Goal: Check status: Check status

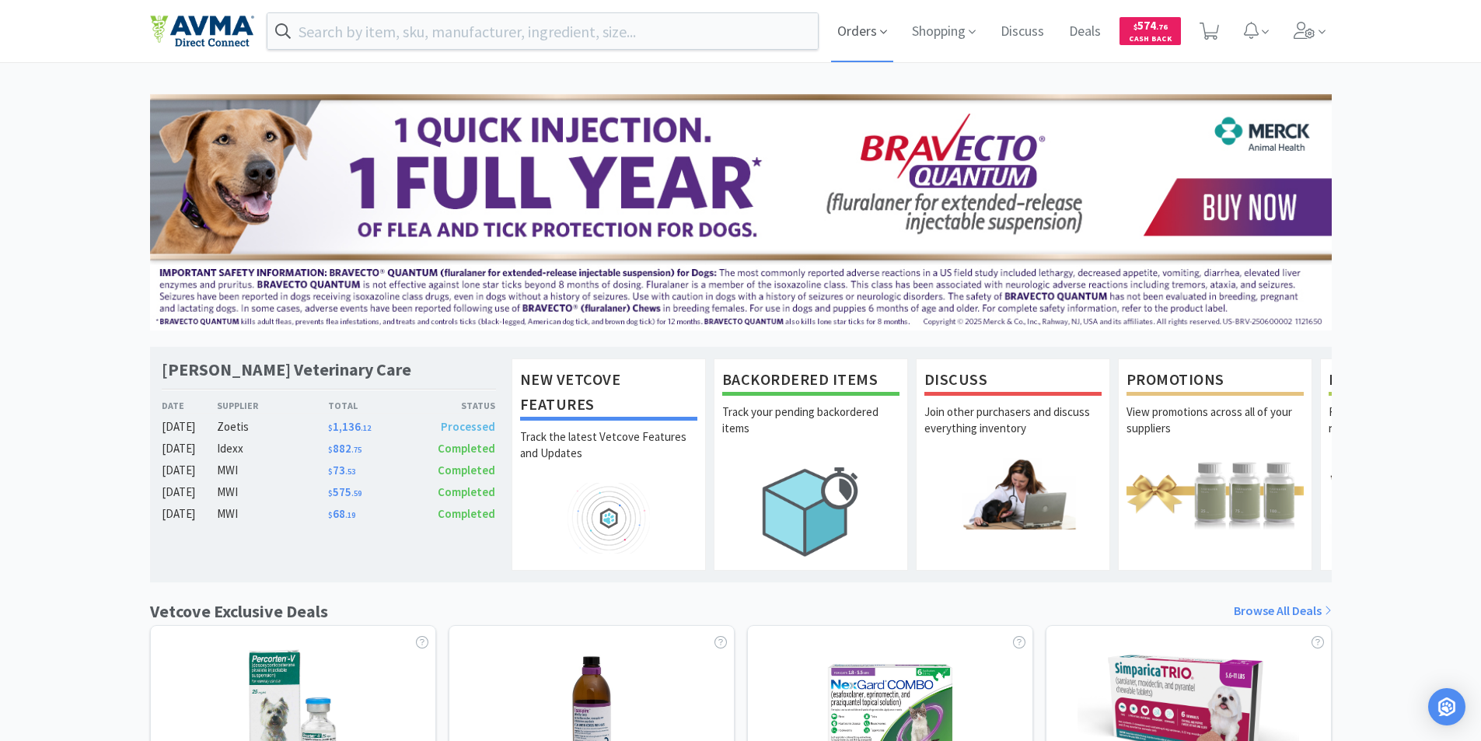
click at [844, 30] on span "Orders" at bounding box center [862, 31] width 62 height 62
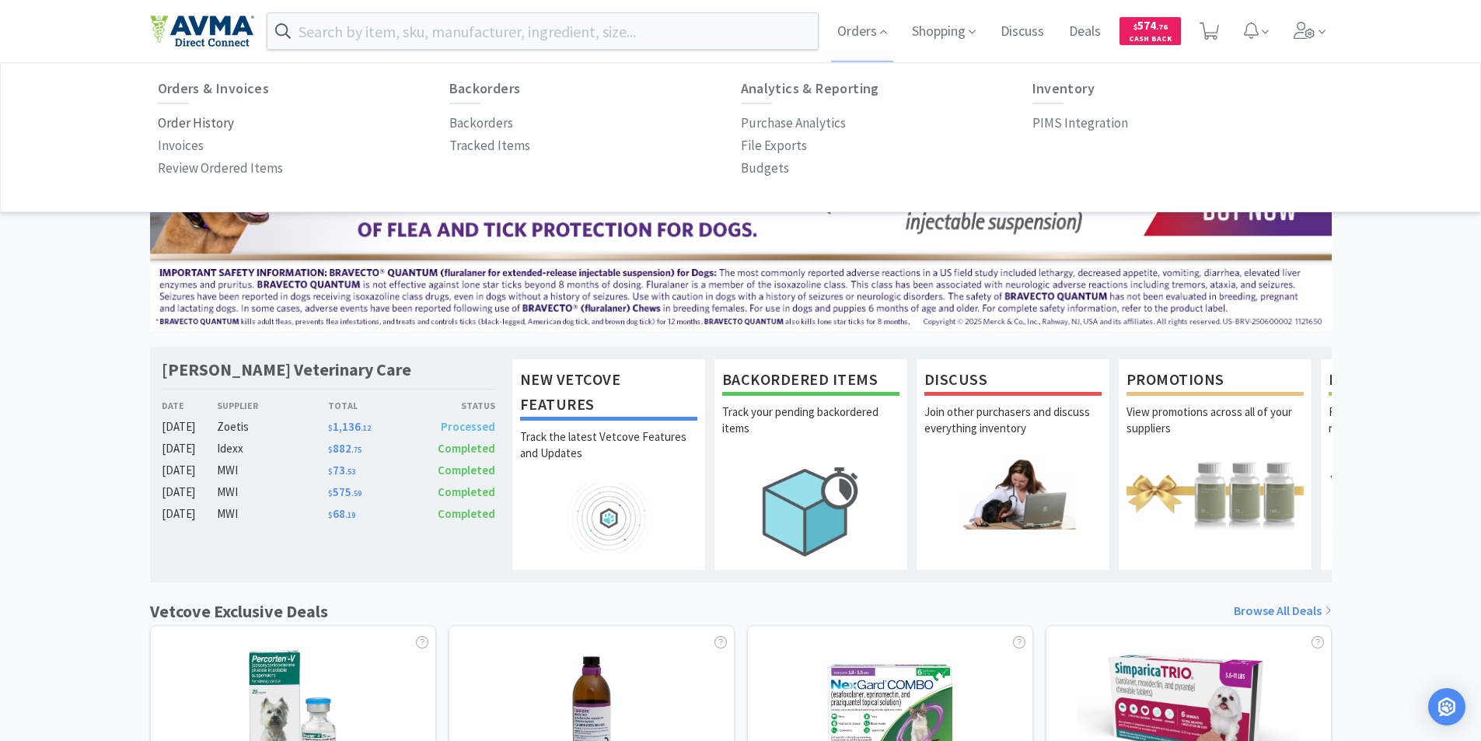
click at [184, 124] on p "Order History" at bounding box center [196, 123] width 76 height 21
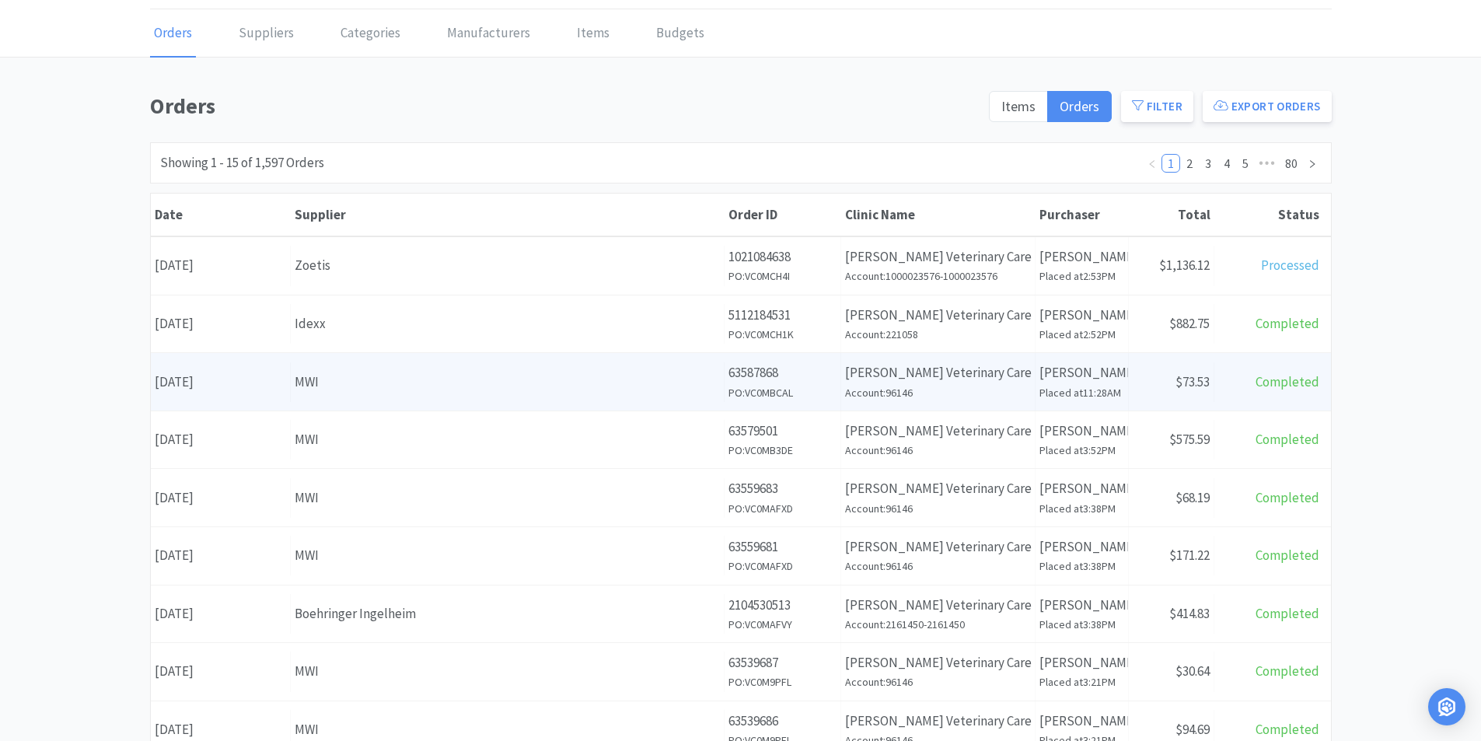
scroll to position [155, 0]
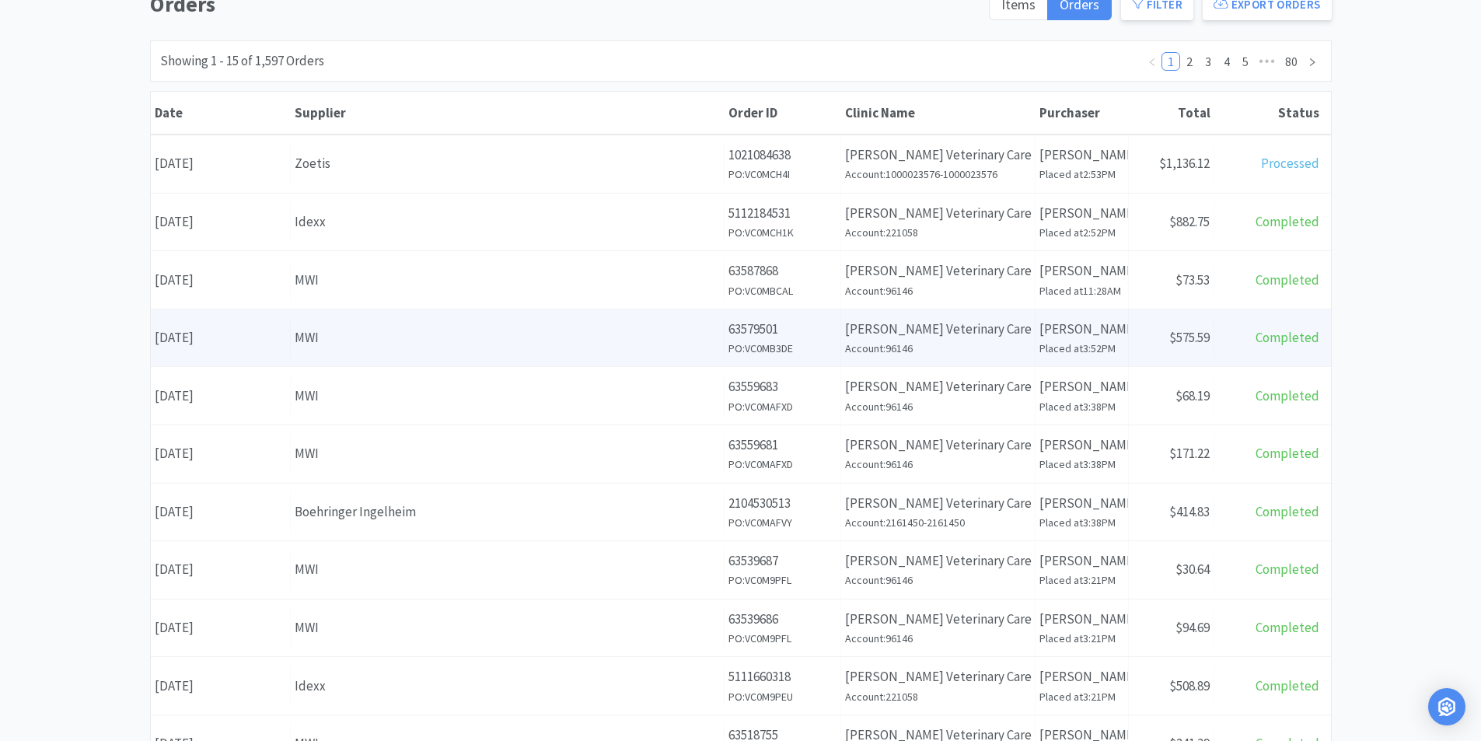
click at [190, 339] on div "Date [DATE]" at bounding box center [221, 338] width 140 height 40
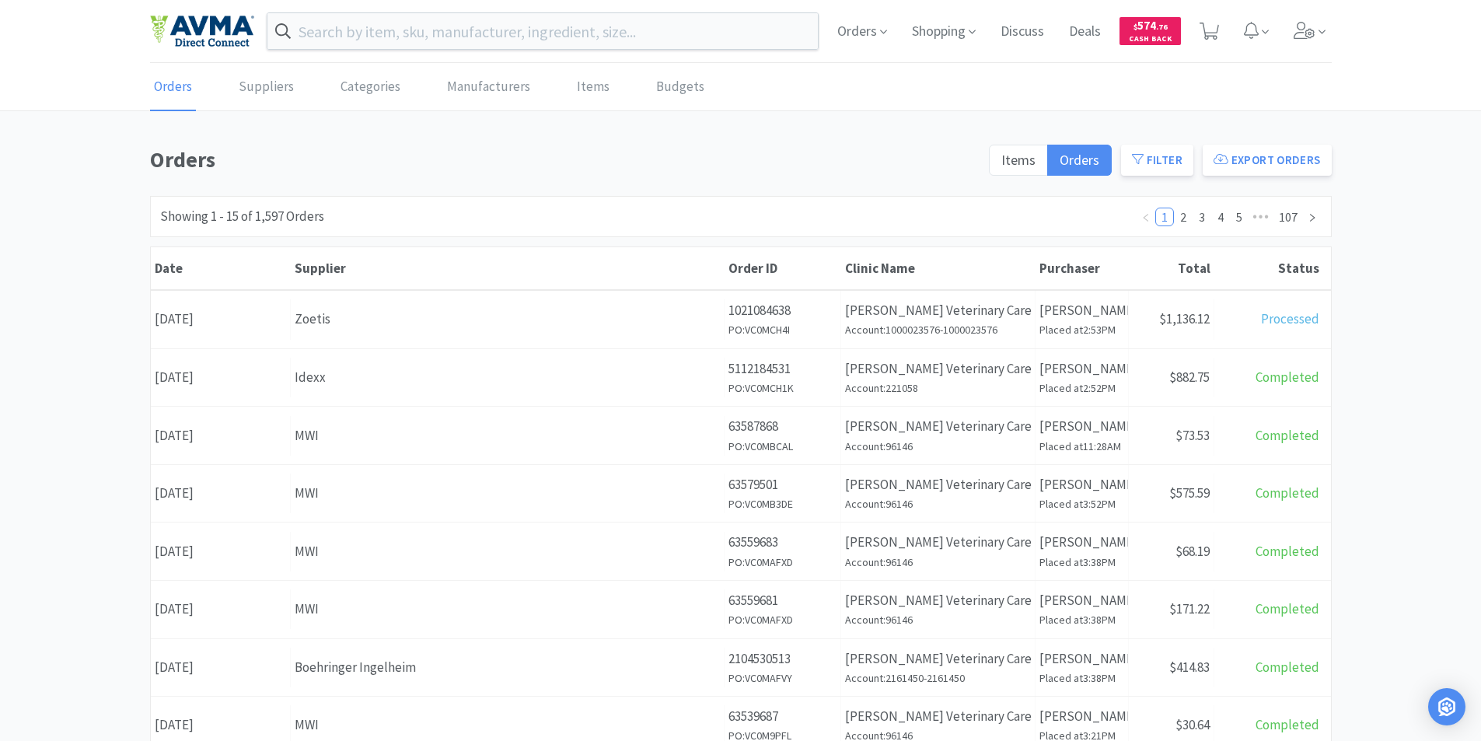
scroll to position [155, 0]
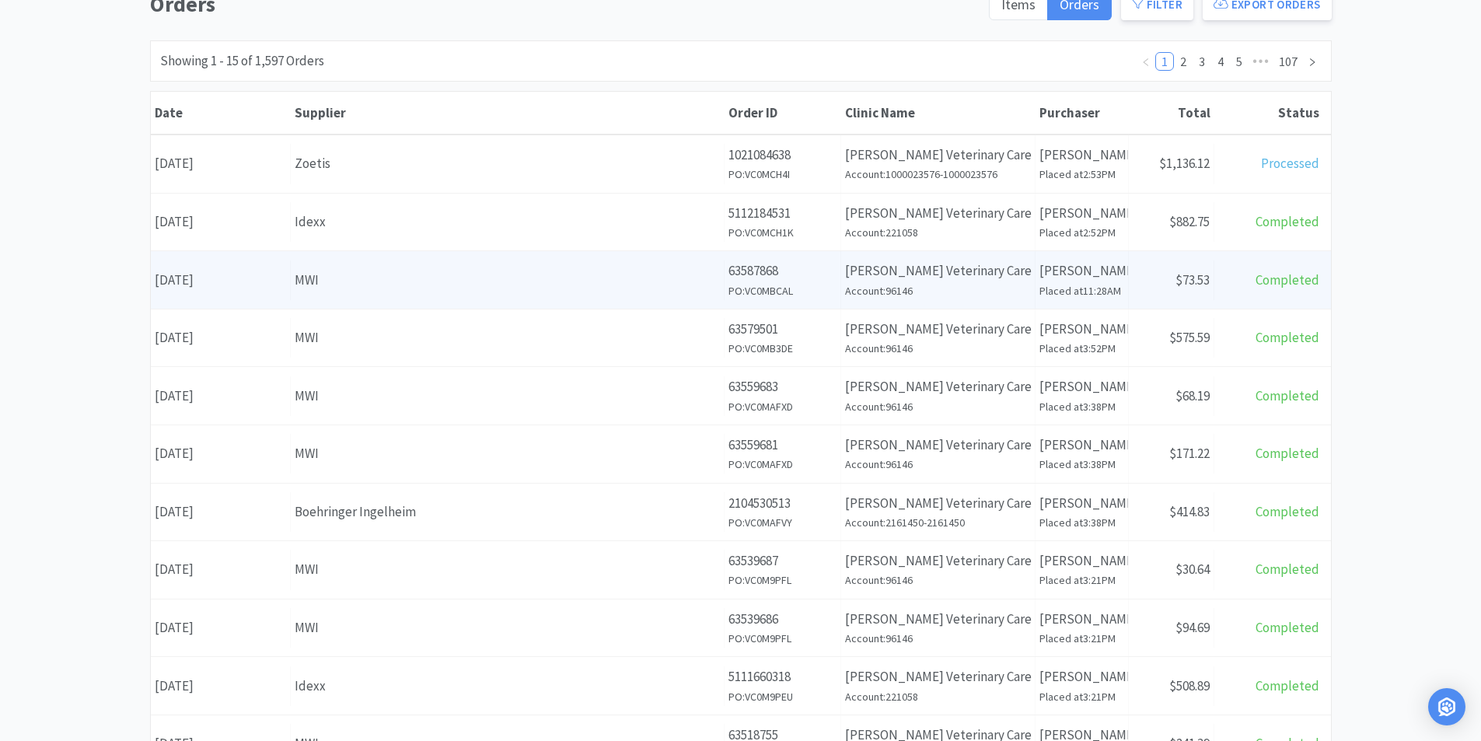
click at [219, 279] on div "Date [DATE]" at bounding box center [221, 280] width 140 height 40
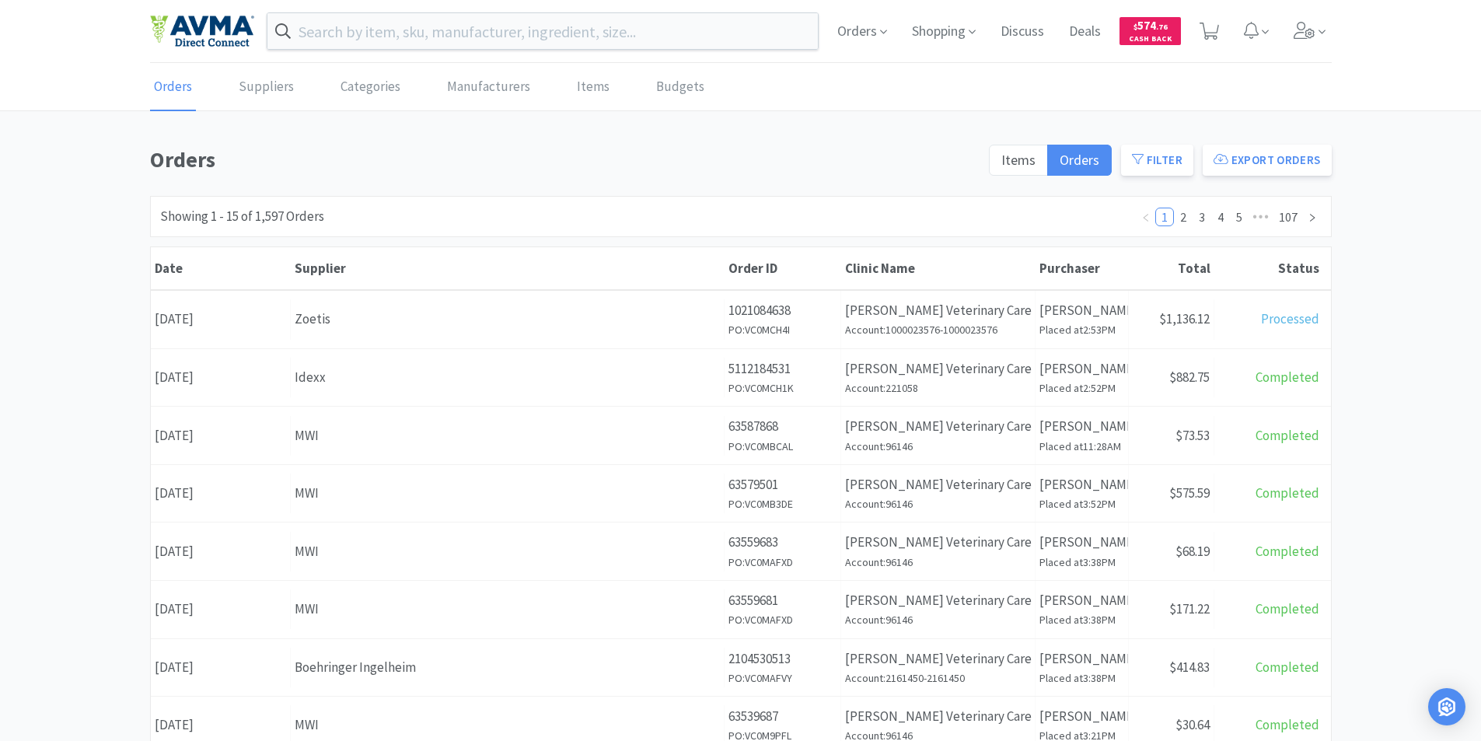
scroll to position [155, 0]
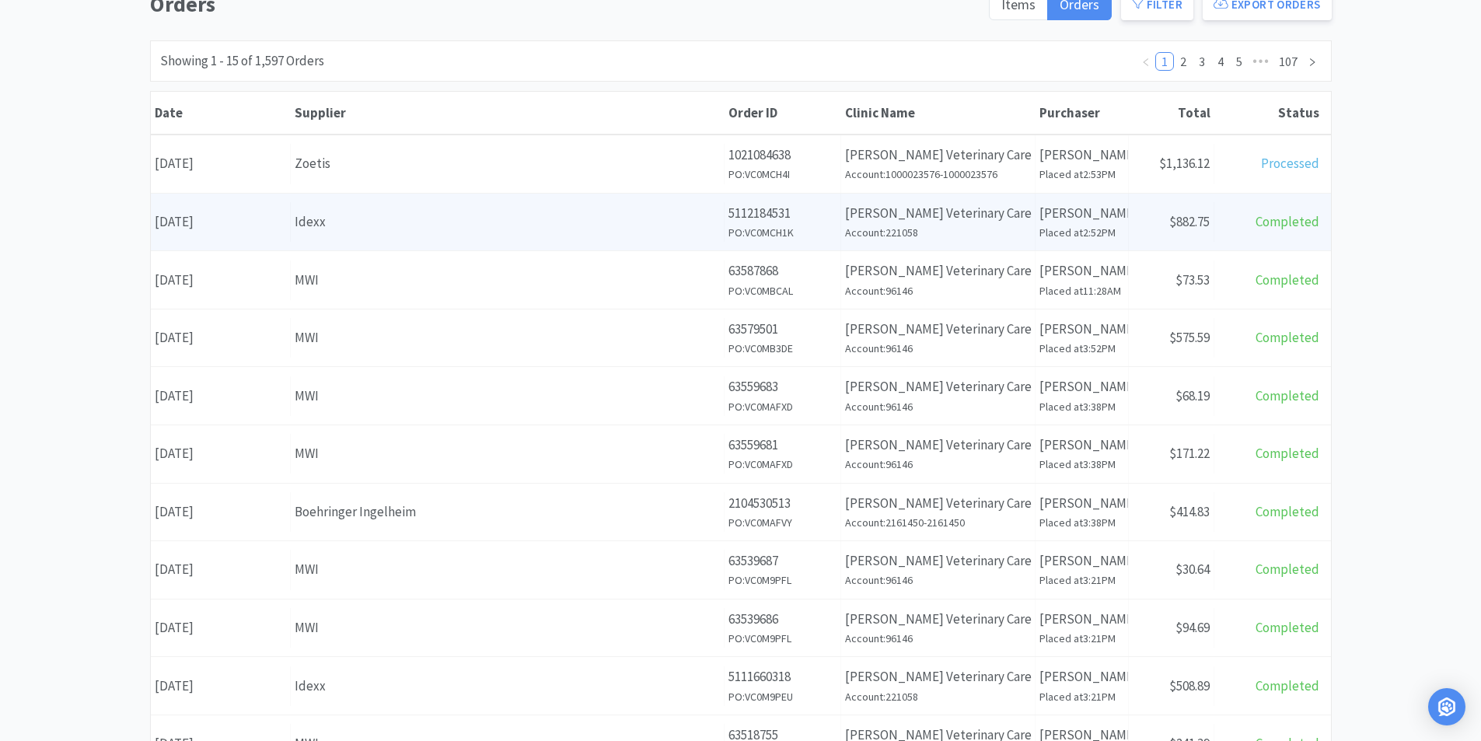
click at [236, 219] on div "Date [DATE]" at bounding box center [221, 222] width 140 height 40
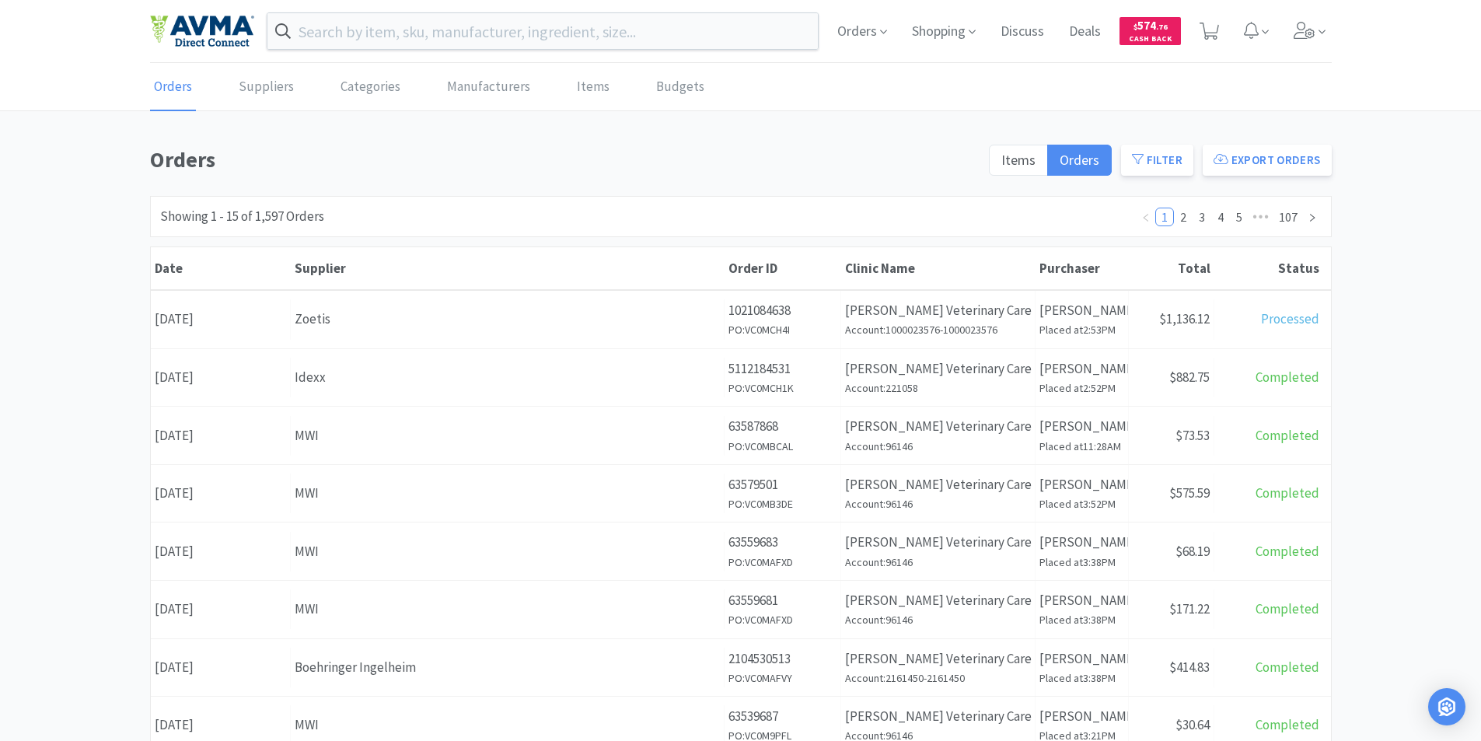
scroll to position [155, 0]
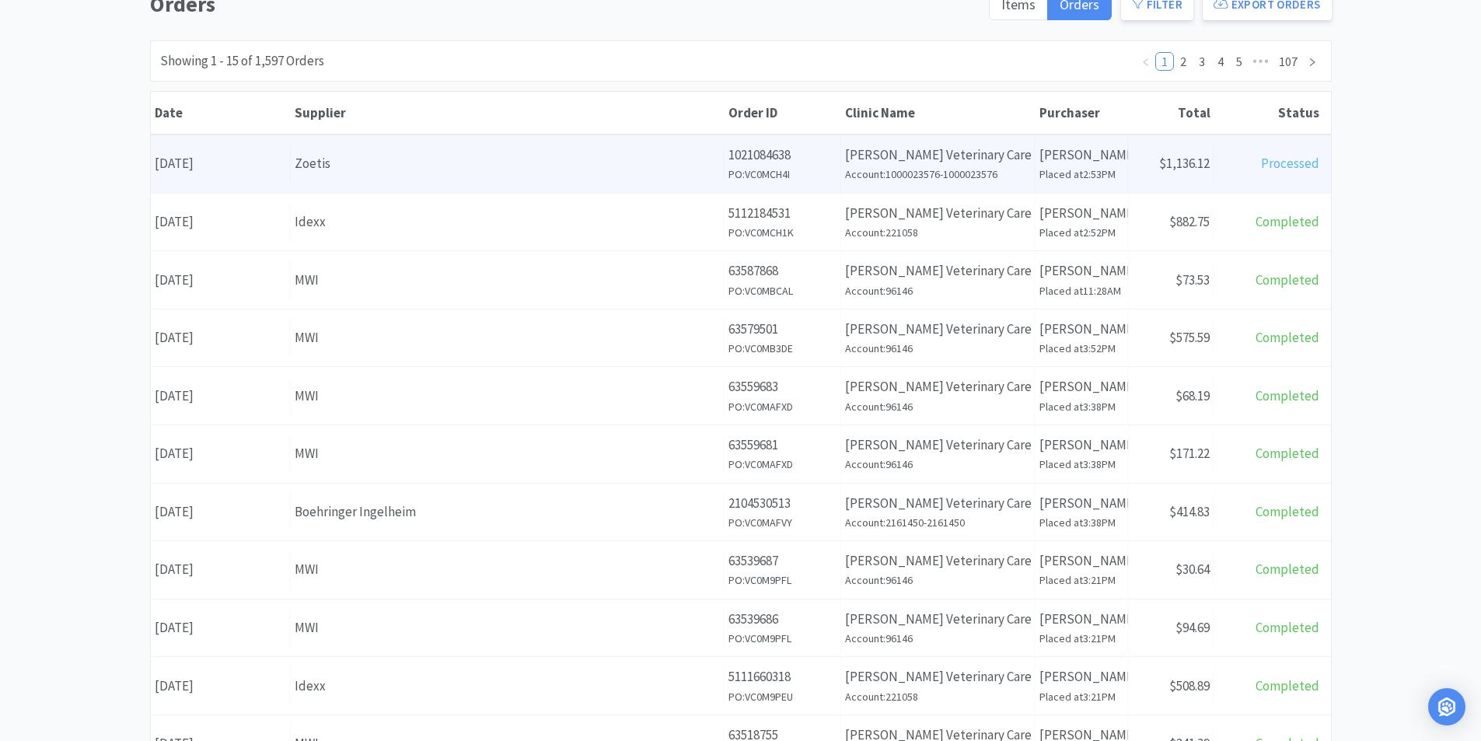
click at [236, 166] on div "Date [DATE]" at bounding box center [221, 164] width 140 height 40
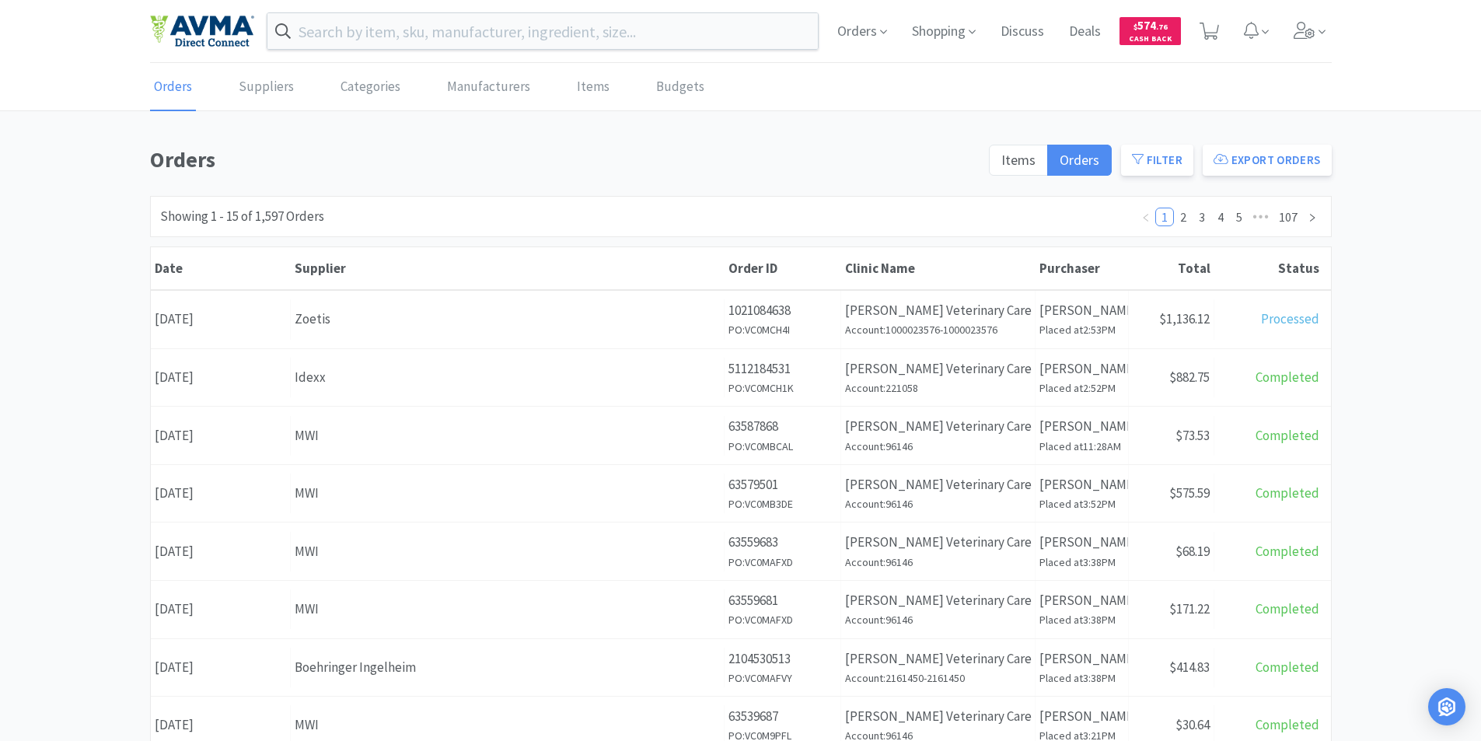
scroll to position [155, 0]
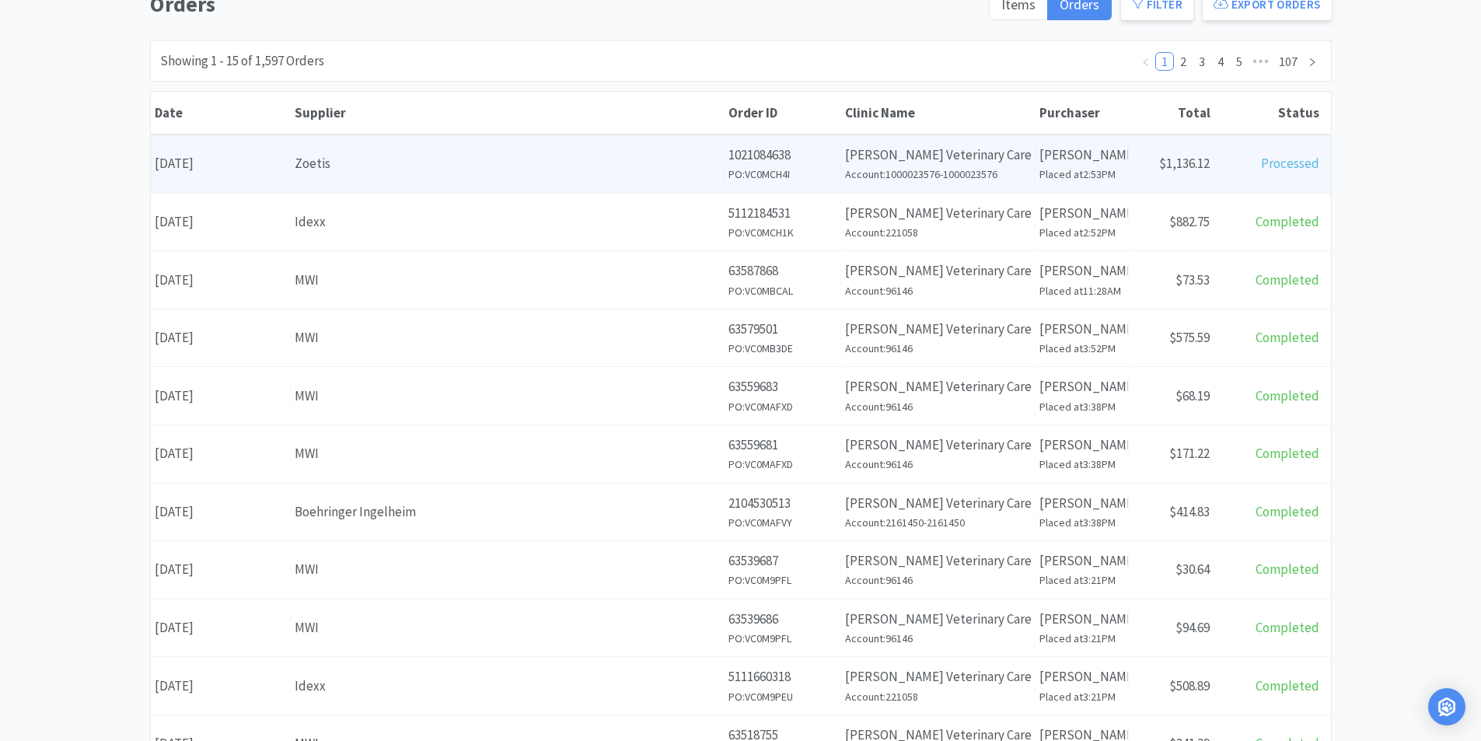
click at [239, 164] on div "Date [DATE]" at bounding box center [221, 164] width 140 height 40
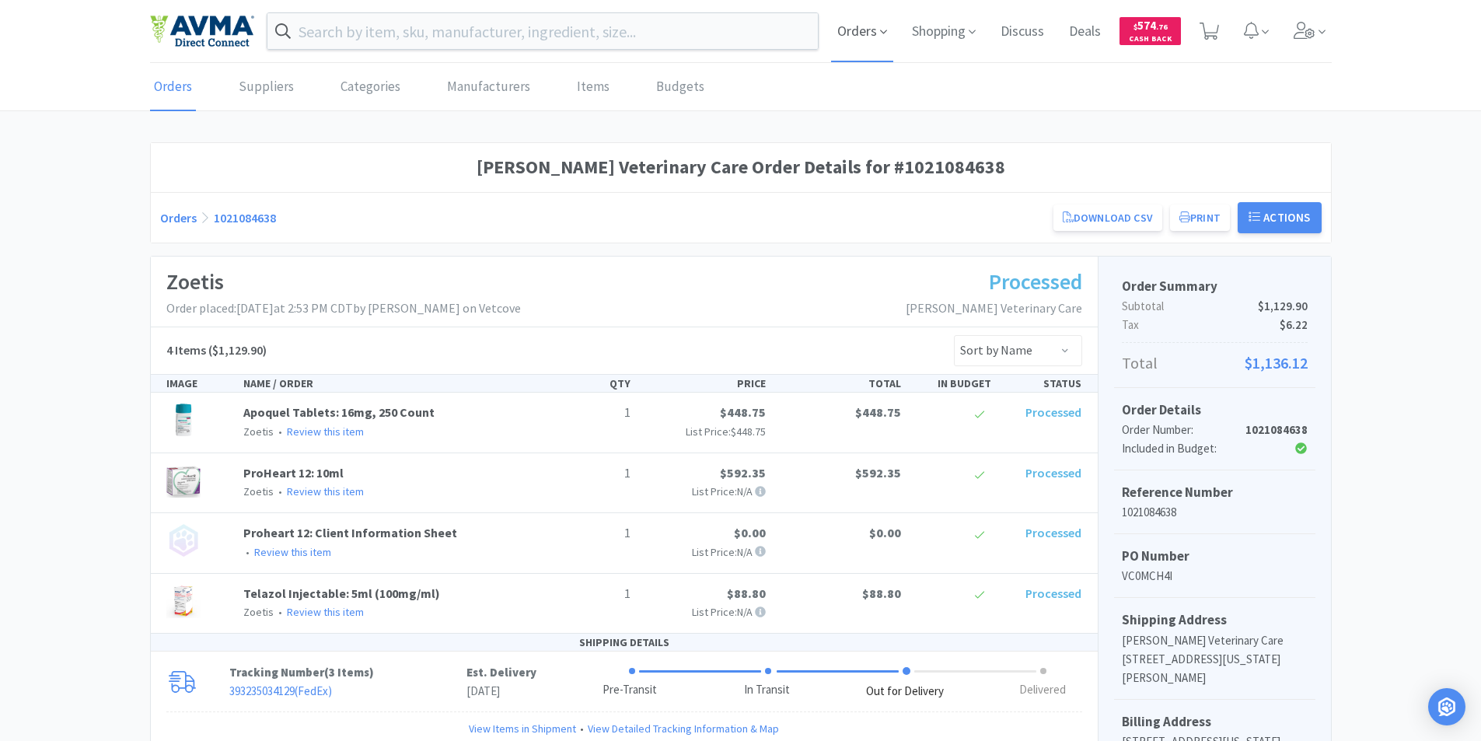
click at [857, 28] on span "Orders" at bounding box center [862, 31] width 62 height 62
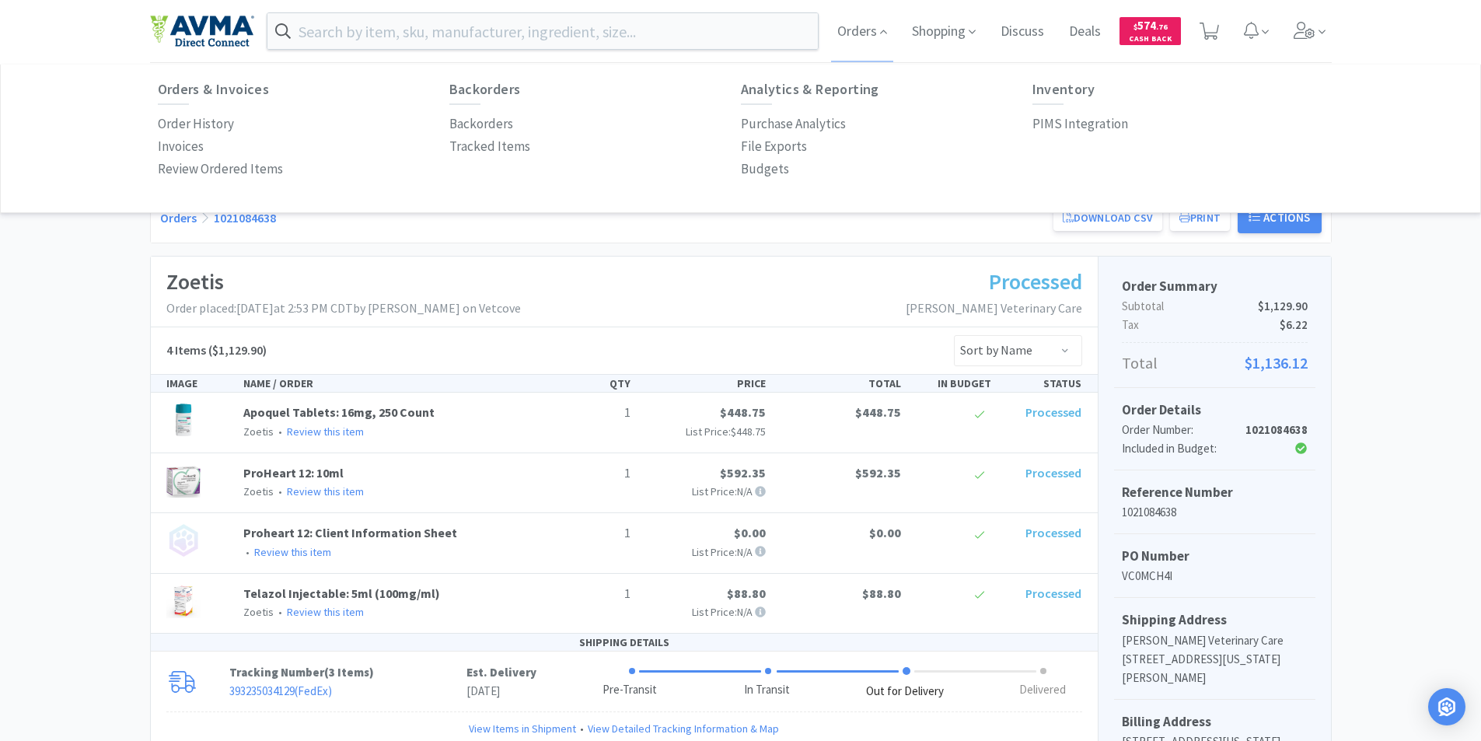
click at [90, 410] on div "[PERSON_NAME] Veterinary Care Order Details for #1021084638 Orders 1021084638 D…" at bounding box center [740, 616] width 1481 height 948
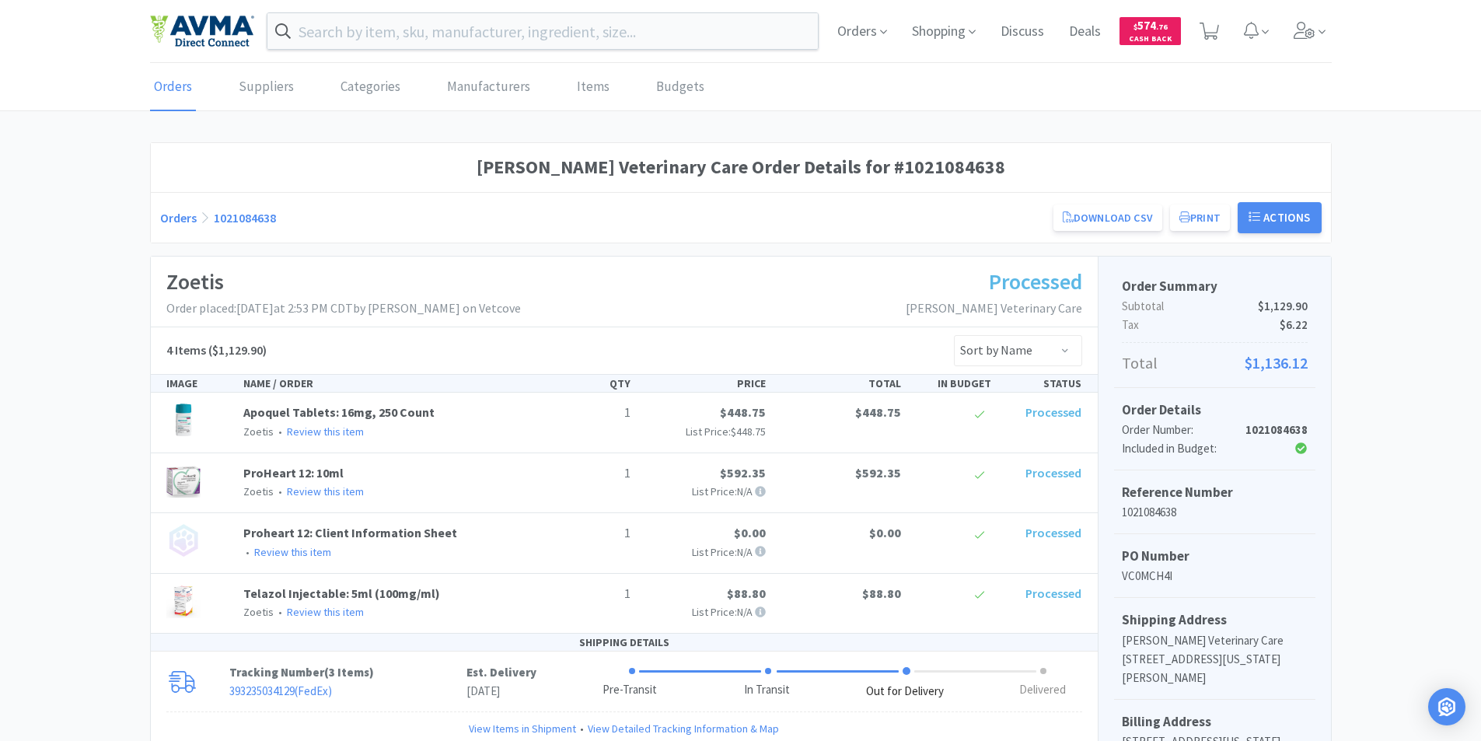
click at [166, 89] on link "Orders" at bounding box center [173, 87] width 46 height 47
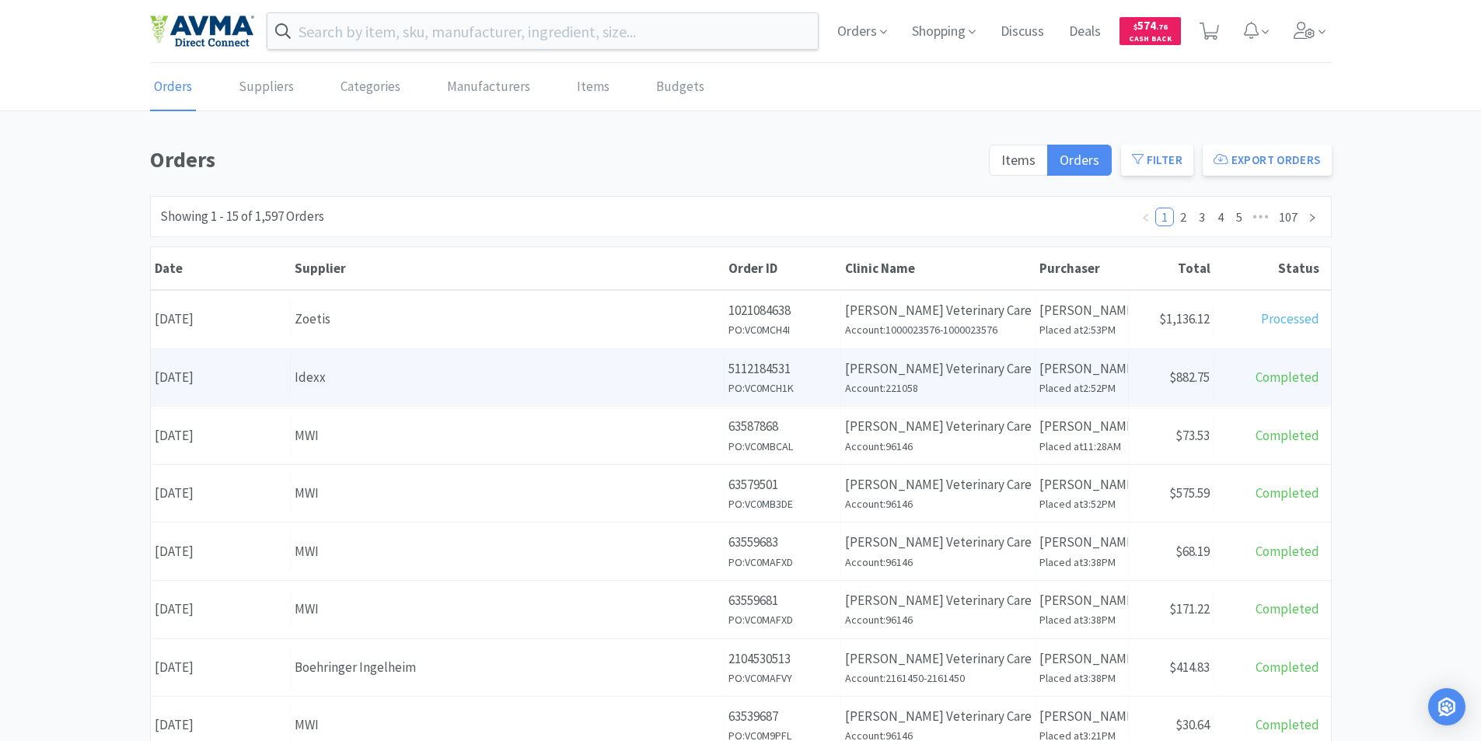
click at [264, 375] on div "Date [DATE]" at bounding box center [221, 378] width 140 height 40
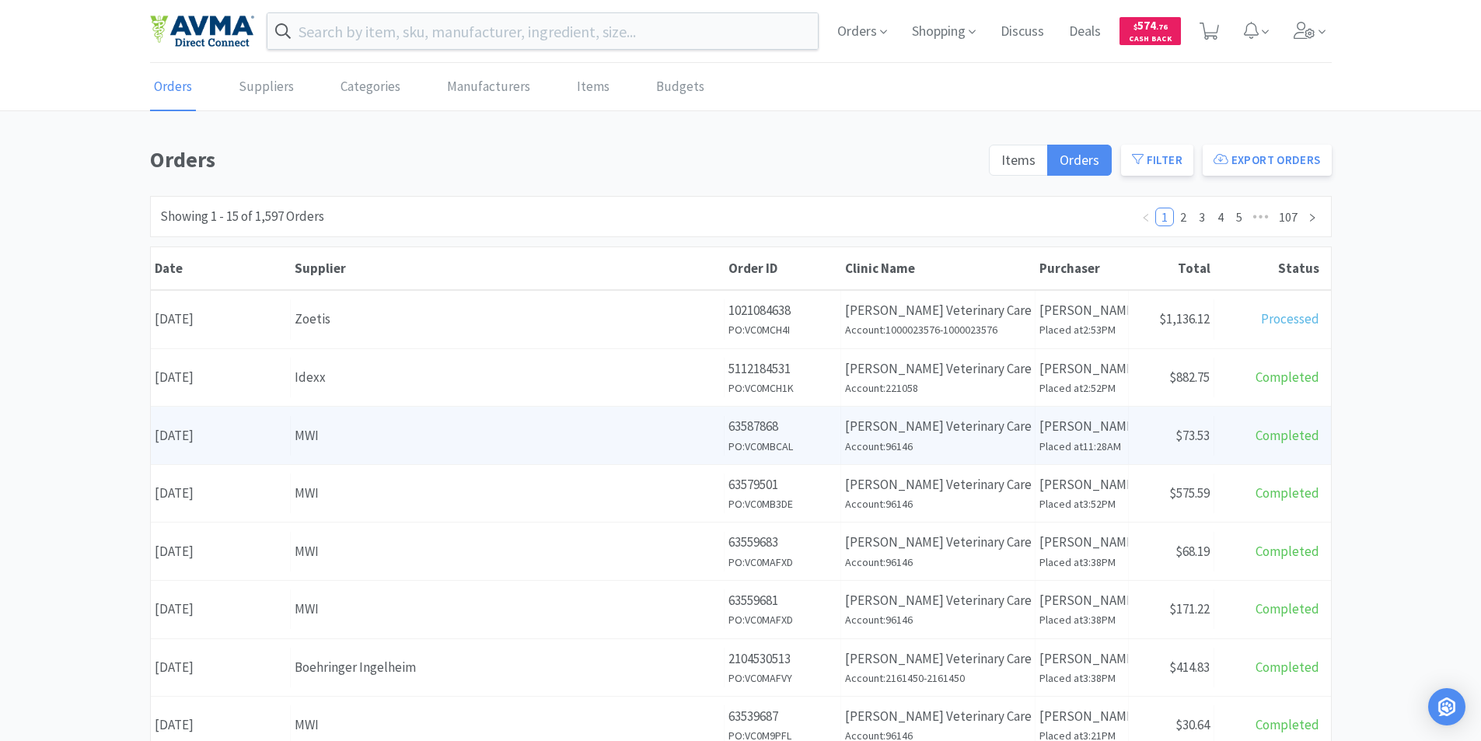
click at [271, 437] on div "Date [DATE]" at bounding box center [221, 436] width 140 height 40
